Goal: Download file/media

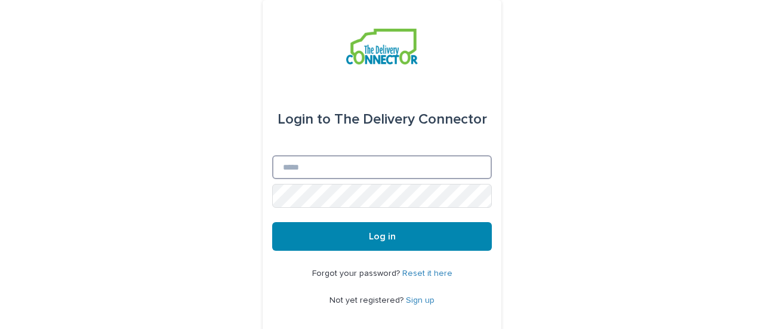
click at [323, 159] on input "Email" at bounding box center [382, 167] width 220 height 24
type input "**********"
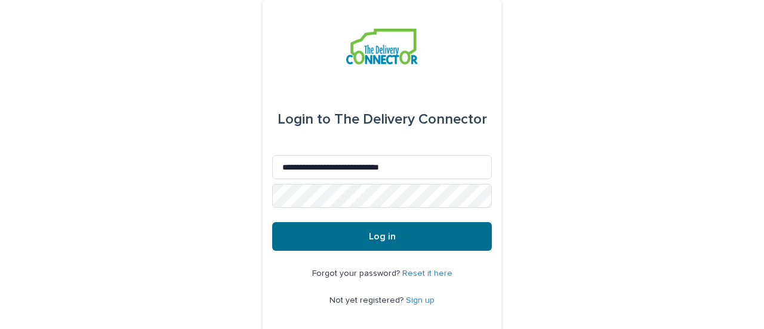
click at [389, 236] on span "Log in" at bounding box center [382, 236] width 27 height 10
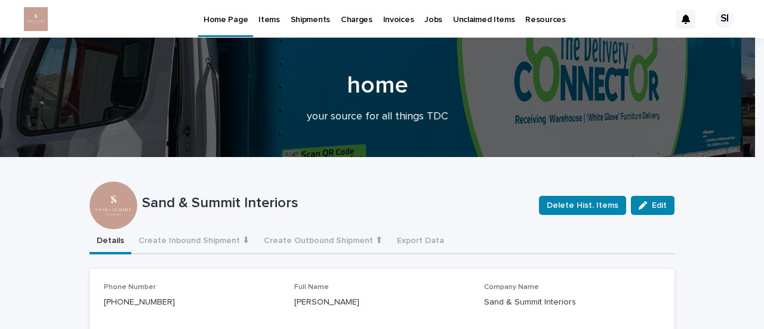
click at [263, 20] on p "Items" at bounding box center [268, 12] width 21 height 25
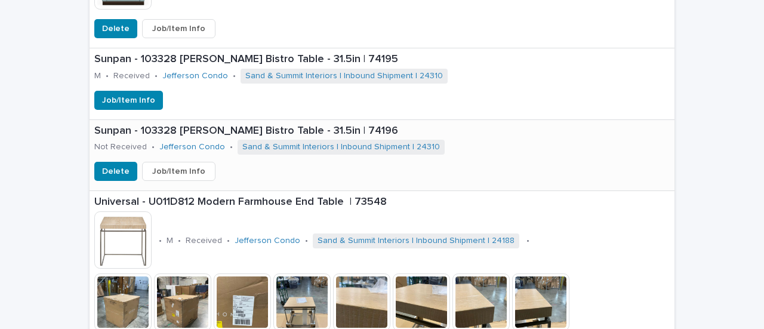
scroll to position [1014, 0]
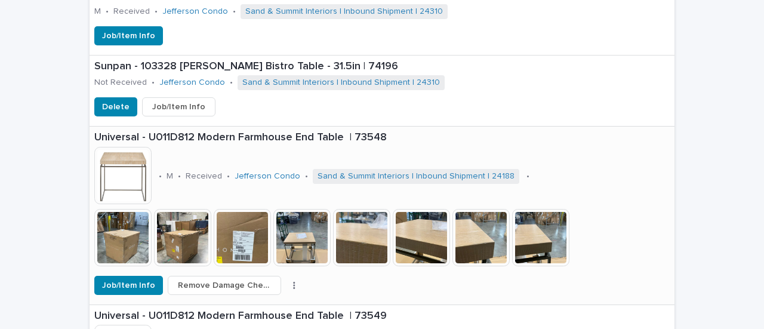
click at [96, 237] on img at bounding box center [122, 237] width 57 height 57
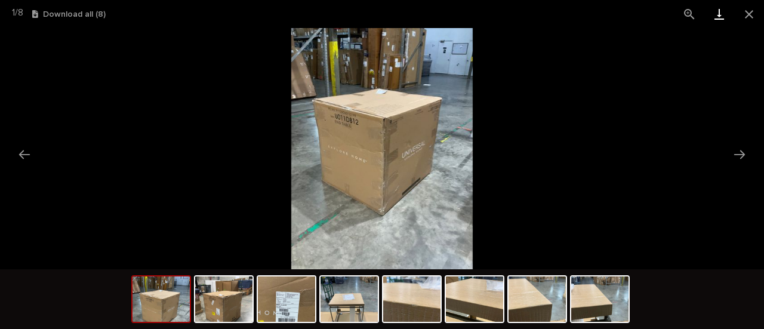
click at [723, 10] on link "Download" at bounding box center [719, 14] width 30 height 28
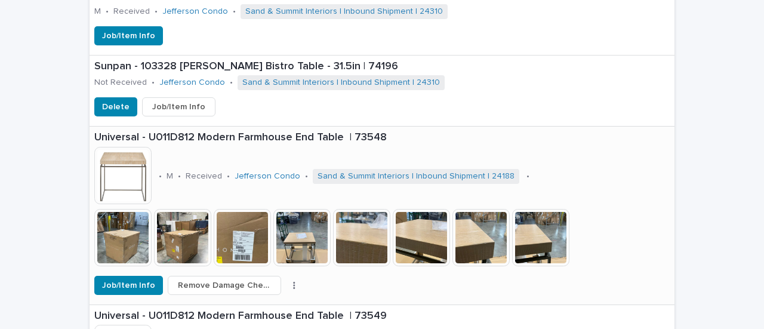
click at [186, 244] on img at bounding box center [182, 237] width 57 height 57
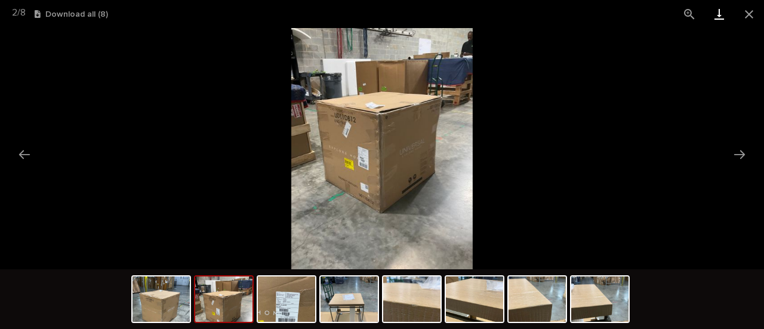
click at [718, 11] on link "Download" at bounding box center [719, 14] width 30 height 28
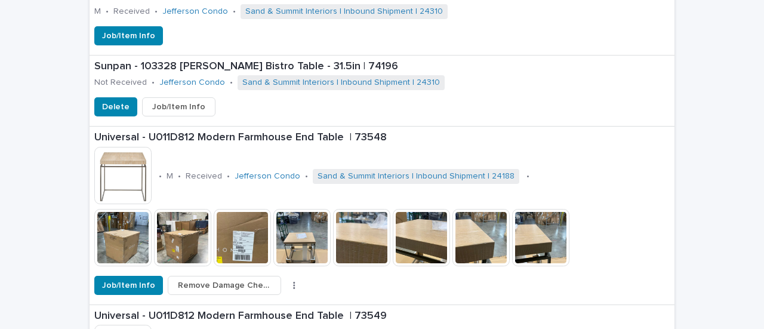
click at [247, 227] on img at bounding box center [242, 237] width 57 height 57
click at [293, 244] on img at bounding box center [301, 237] width 57 height 57
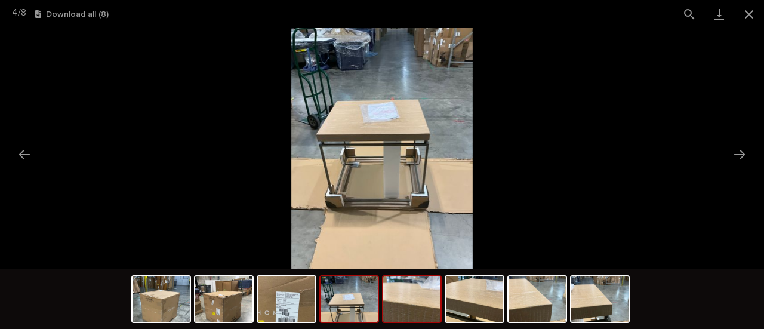
click at [428, 305] on img at bounding box center [411, 298] width 57 height 45
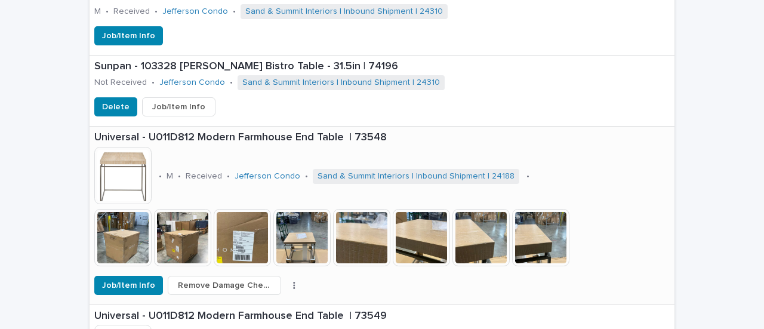
click at [427, 240] on img at bounding box center [421, 237] width 57 height 57
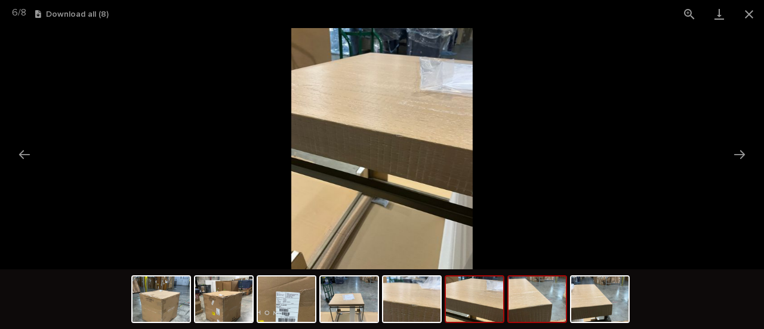
click at [544, 305] on img at bounding box center [536, 298] width 57 height 45
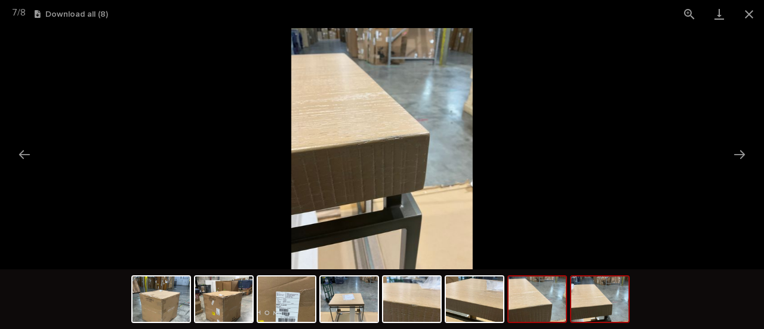
click at [593, 306] on img at bounding box center [599, 298] width 57 height 45
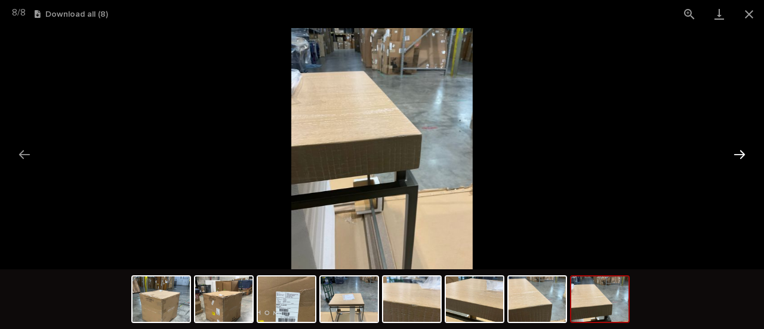
click at [740, 155] on button "Next slide" at bounding box center [739, 154] width 25 height 23
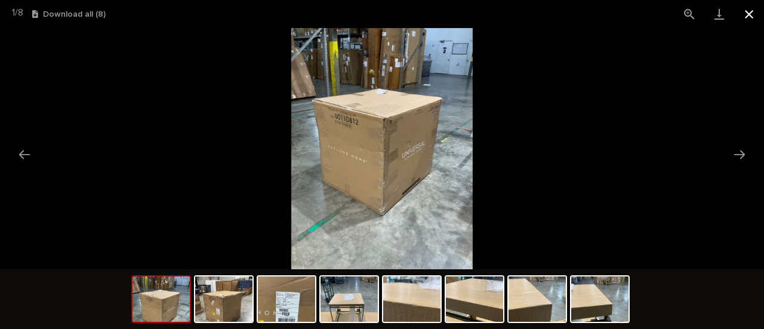
click at [748, 17] on button "Close gallery" at bounding box center [749, 14] width 30 height 28
